Goal: Transaction & Acquisition: Purchase product/service

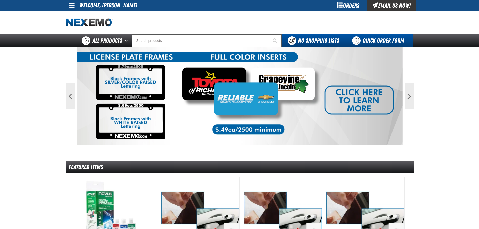
click at [382, 42] on link "Quick Order Form" at bounding box center [379, 40] width 68 height 13
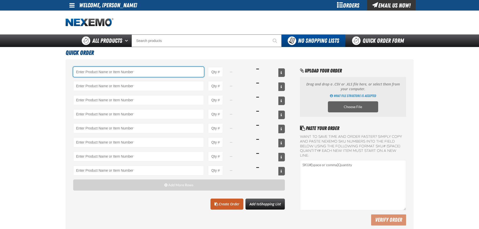
click at [140, 72] on input "Product" at bounding box center [138, 72] width 131 height 10
type input "ATK404 - Automatic Transmission Service Kit - ZAK Products"
type input "1"
select select "kit"
type input "ATK404 - Automatic Transmission Service Kit - ZAK Products"
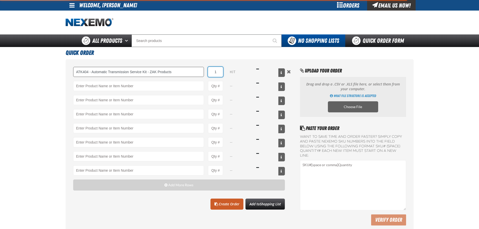
type input "2"
type input "ATK404 - Automatic Transmission Service Kit - ZAK Products"
type input "24"
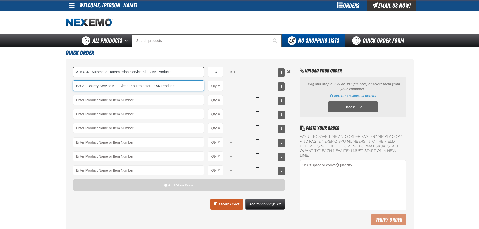
type input "B303 - Battery Service Kit - Cleaner &amp; Protector - ZAK Products"
type input "1"
select select "kit"
type input "B303 - Battery Service Kit - Cleaner &amp; Protector - ZAK Products"
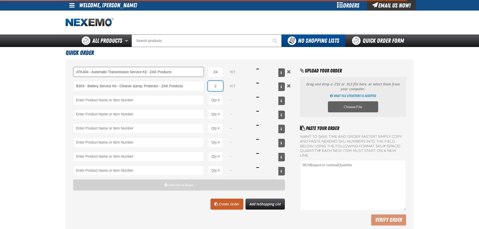
type input "24"
type input "B303 - Battery Service Kit - Cleaner &amp; Protector - ZAK Products"
type input "24"
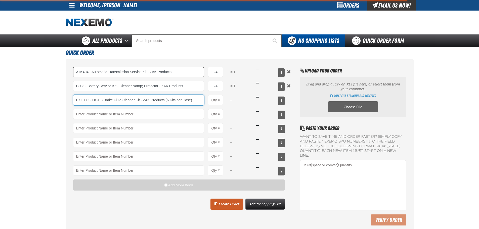
type input "BK100C - DOT 3 Brake Fluid Cleaner Kit - ZAK Products (6 Kits per Case)"
type input "1"
select select "kit"
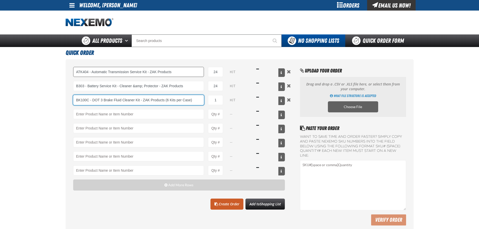
type input "BK100C - DOT 3 Brake Fluid Cleaner Kit - ZAK Products (6 Kits per Case)"
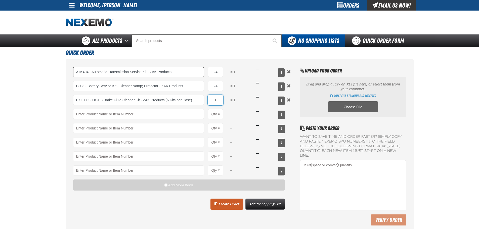
type input "2"
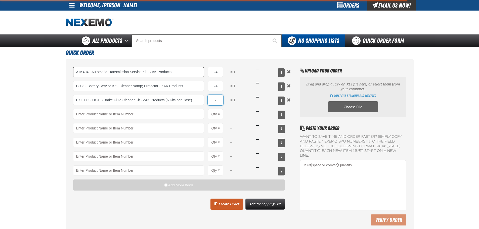
type input "BK100C - DOT 3 Brake Fluid Cleaner Kit - ZAK Products (6 Kits per Case)"
type input "24"
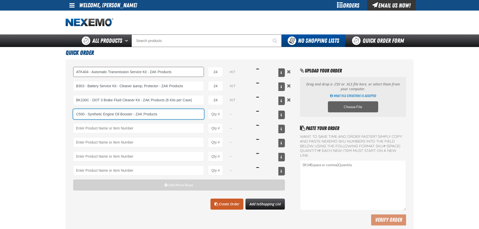
type input "C500 - Synthetic Engine Oil Booster - ZAK Products"
type input "1"
select select "bottle"
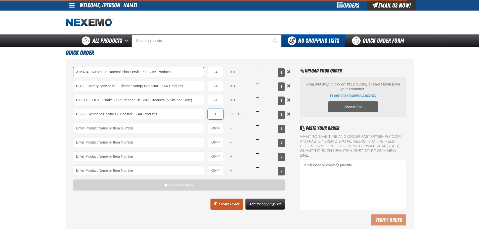
type input "C500 - Synthetic Engine Oil Booster - ZAK Products"
type input "120"
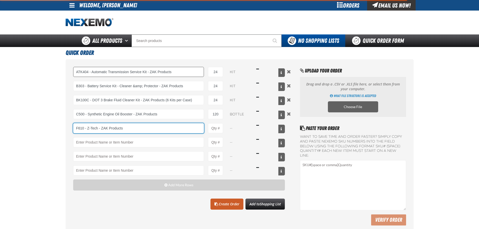
type input "F610 - Z-Tech - ZAK Products"
type input "1"
select select "bottle"
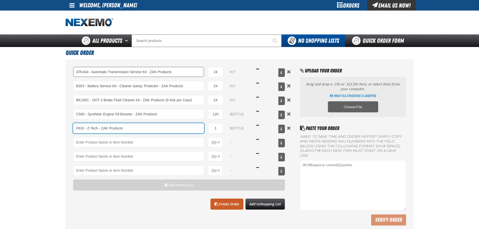
type input "F610 - Z-Tech - ZAK Products"
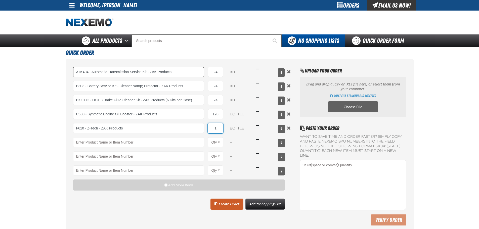
type input "7"
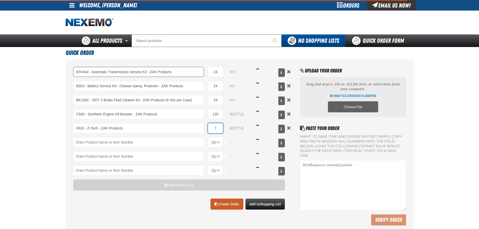
type input "F610 - Z-Tech - ZAK Products"
type input "72"
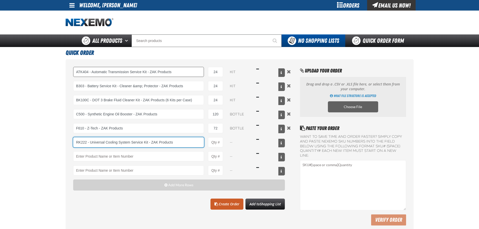
type input "RK222 - Universal Cooling System Service Kit - ZAK Products"
type input "1"
select select "kit"
type input "RK222 - Universal Cooling System Service Kit - ZAK Products"
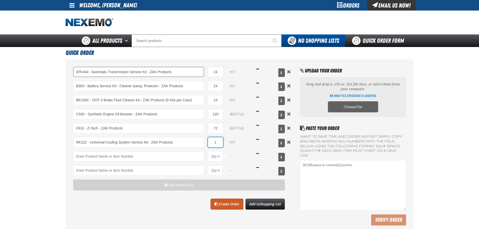
type input "12"
type input "RK222 - Universal Cooling System Service Kit - ZAK Products"
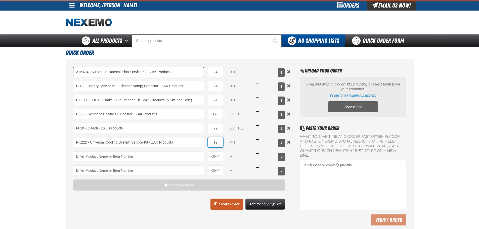
type input "12"
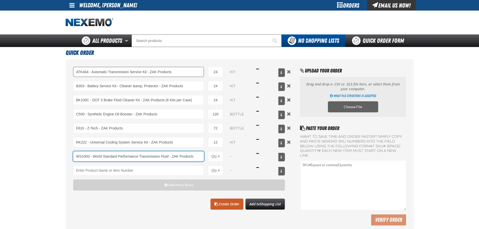
type input "WS1000 - World Standard Performance Transmission Fluid - ZAK Products"
type input "1"
select select "bottle"
type input "WS1000 - World Standard Performance Transmission Fluid - ZAK Products"
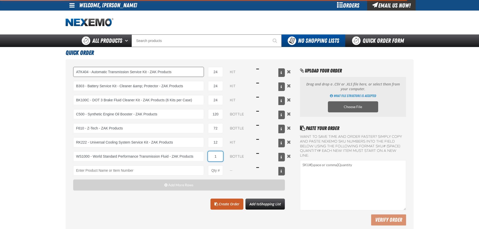
type input "12"
type input "WS1000 - World Standard Performance Transmission Fluid - ZAK Products"
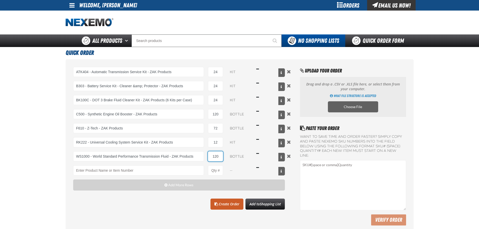
type input "120"
click at [164, 218] on div "ATK404 - Automatic Transmission Service Kit - ZAK Products ATK404 - Automatic T…" at bounding box center [179, 146] width 212 height 159
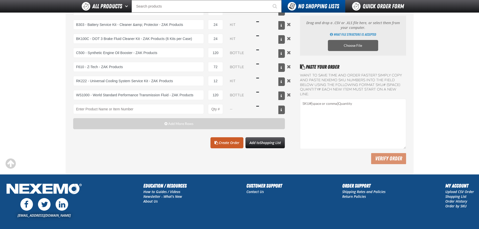
scroll to position [50, 0]
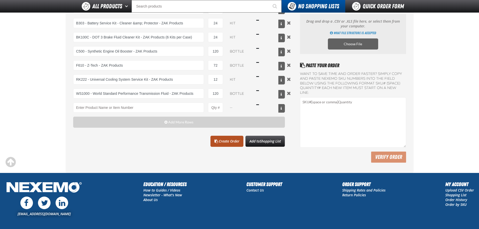
click at [227, 142] on link "Create Order" at bounding box center [227, 141] width 33 height 11
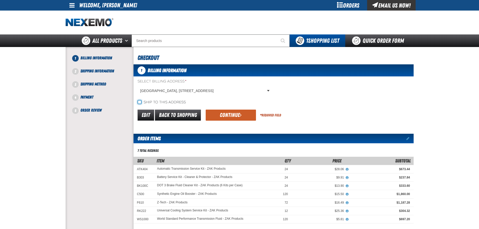
click at [140, 101] on input "Ship to this address" at bounding box center [140, 102] width 4 height 4
click at [140, 102] on input "Ship to this address" at bounding box center [140, 102] width 4 height 4
checkbox input "false"
click at [226, 115] on button "Continue" at bounding box center [231, 115] width 50 height 11
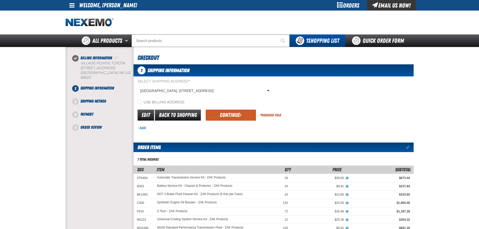
click at [226, 115] on button "Continue" at bounding box center [231, 115] width 50 height 11
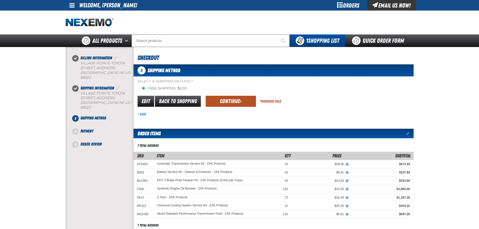
click at [230, 102] on button "Continue" at bounding box center [231, 101] width 50 height 11
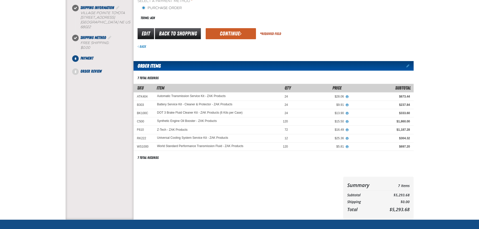
scroll to position [29, 0]
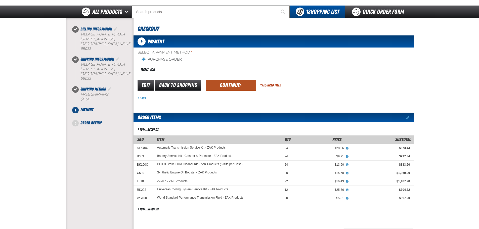
click at [219, 82] on button "Continue" at bounding box center [231, 85] width 50 height 11
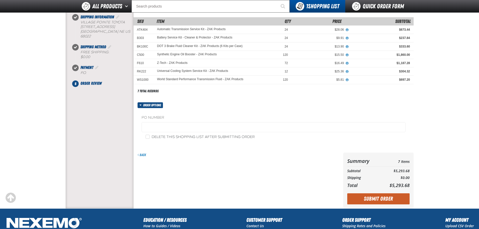
scroll to position [104, 0]
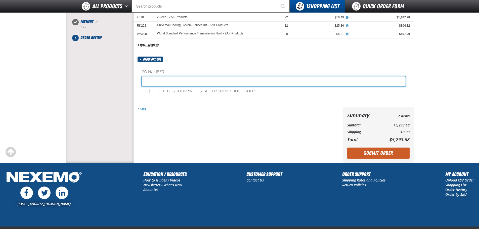
click at [173, 82] on input "text" at bounding box center [274, 81] width 264 height 10
type input "Z092925"
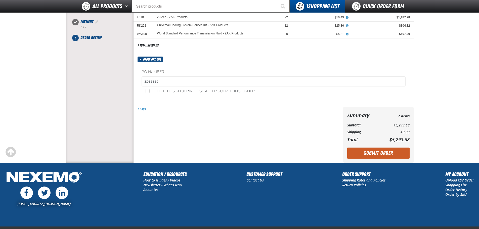
click at [193, 60] on div "Order options PO Number Z092925 Delete this shopping list after submitting order" at bounding box center [274, 79] width 280 height 44
click at [145, 93] on div "Delete this shopping list after submitting order" at bounding box center [274, 91] width 264 height 5
click at [146, 92] on input "Delete this shopping list after submitting order" at bounding box center [148, 91] width 4 height 4
checkbox input "true"
click at [216, 105] on form "Order options PO Number Z092925 Delete this shopping list after submitting orde…" at bounding box center [274, 110] width 280 height 106
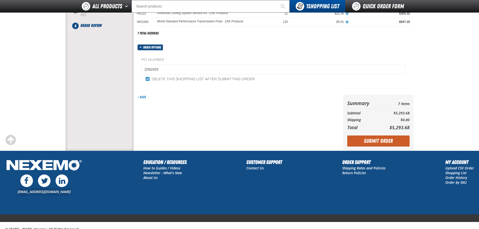
scroll to position [134, 0]
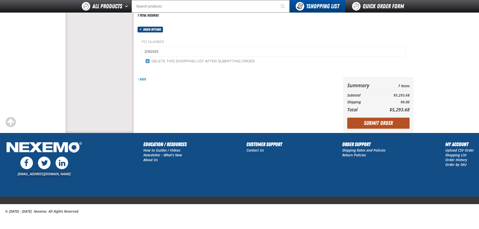
click at [387, 124] on button "Submit Order" at bounding box center [378, 123] width 62 height 11
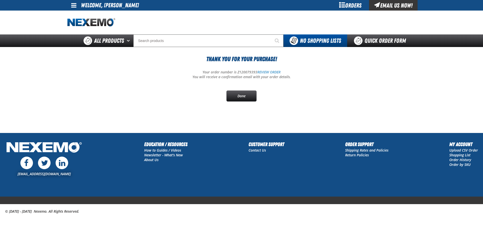
drag, startPoint x: 231, startPoint y: 99, endPoint x: 240, endPoint y: 103, distance: 10.5
click at [232, 99] on link "Done" at bounding box center [241, 96] width 30 height 11
